Goal: Navigation & Orientation: Find specific page/section

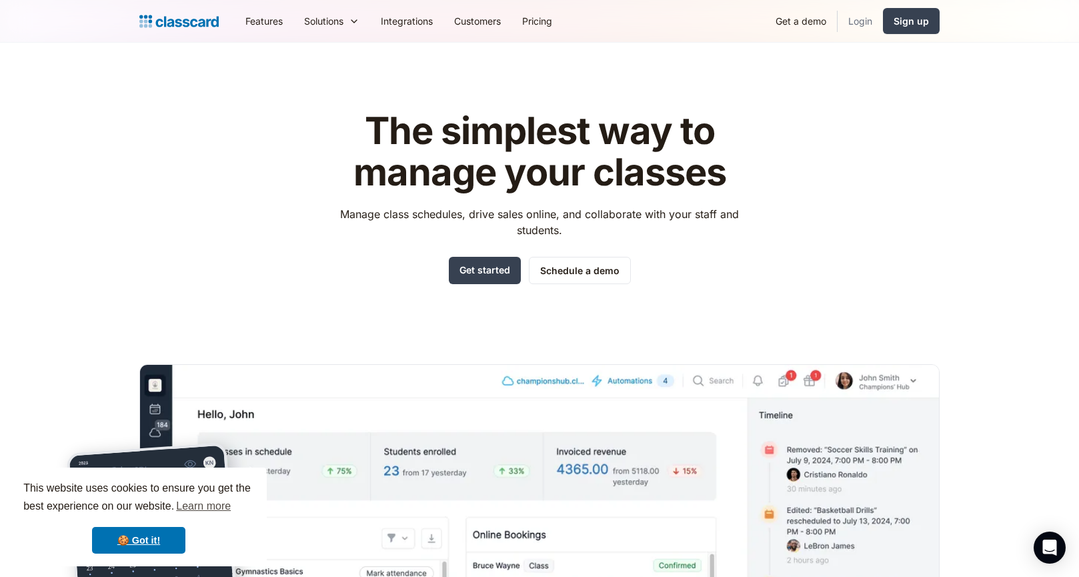
click at [866, 19] on link "Login" at bounding box center [860, 21] width 45 height 30
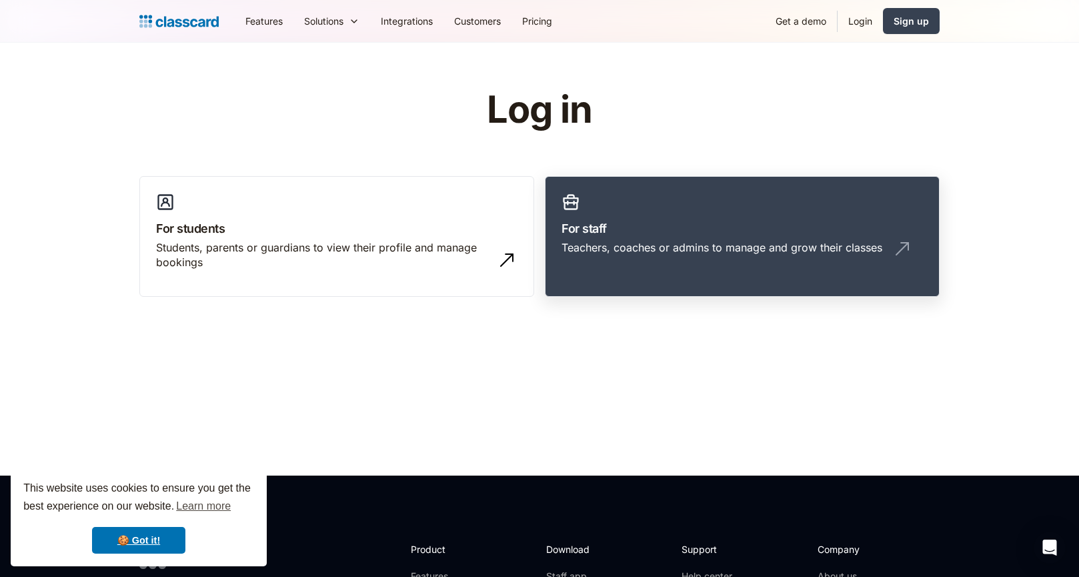
click at [721, 227] on h3 "For staff" at bounding box center [742, 228] width 361 height 18
